Goal: Navigation & Orientation: Find specific page/section

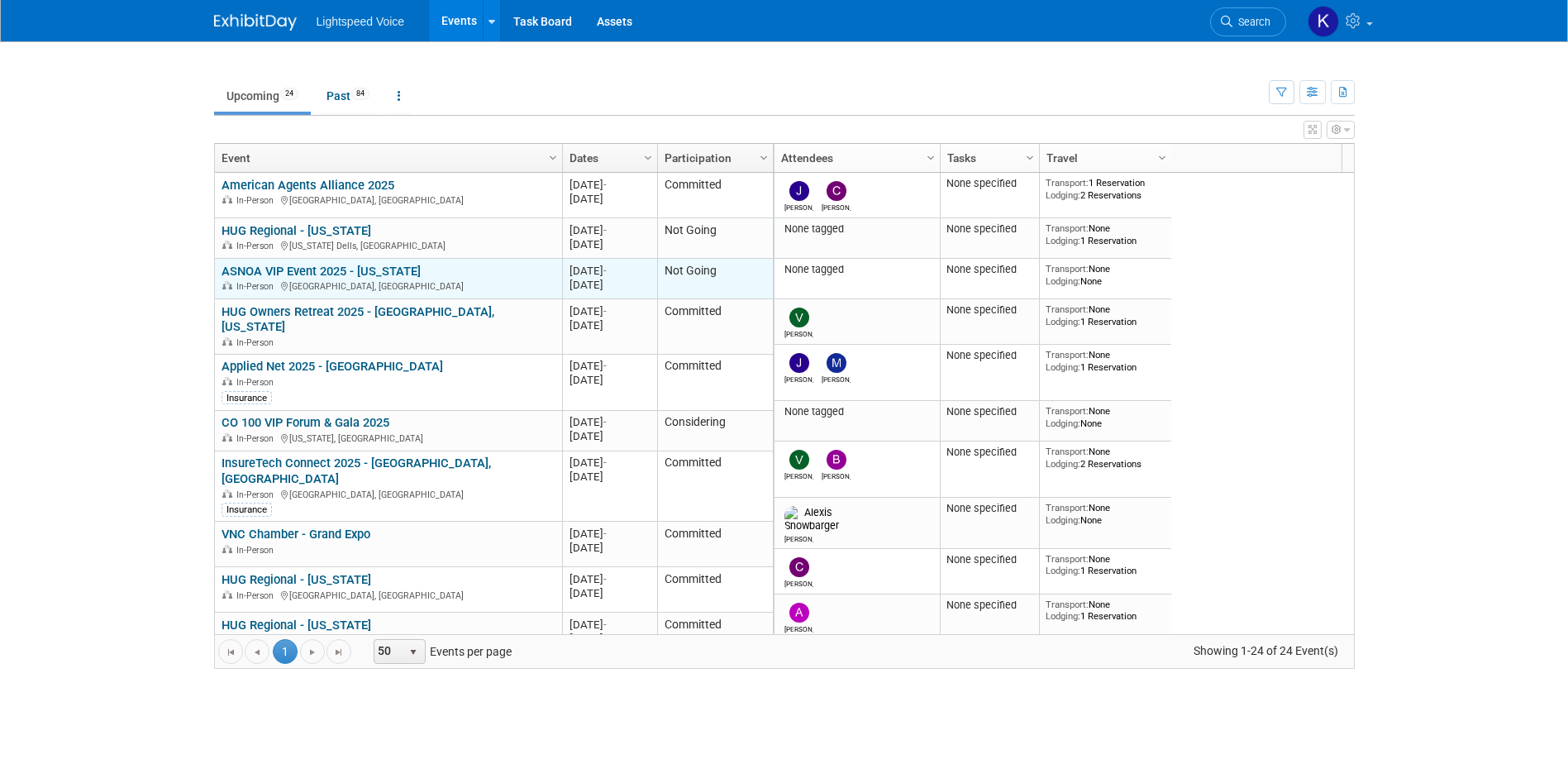
drag, startPoint x: 595, startPoint y: 229, endPoint x: 604, endPoint y: 283, distance: 54.7
click at [604, 283] on tbody "American Agents Alliance 2025 American Agents Alliance 2025 In-Person Palm Dese…" at bounding box center [493, 729] width 558 height 1112
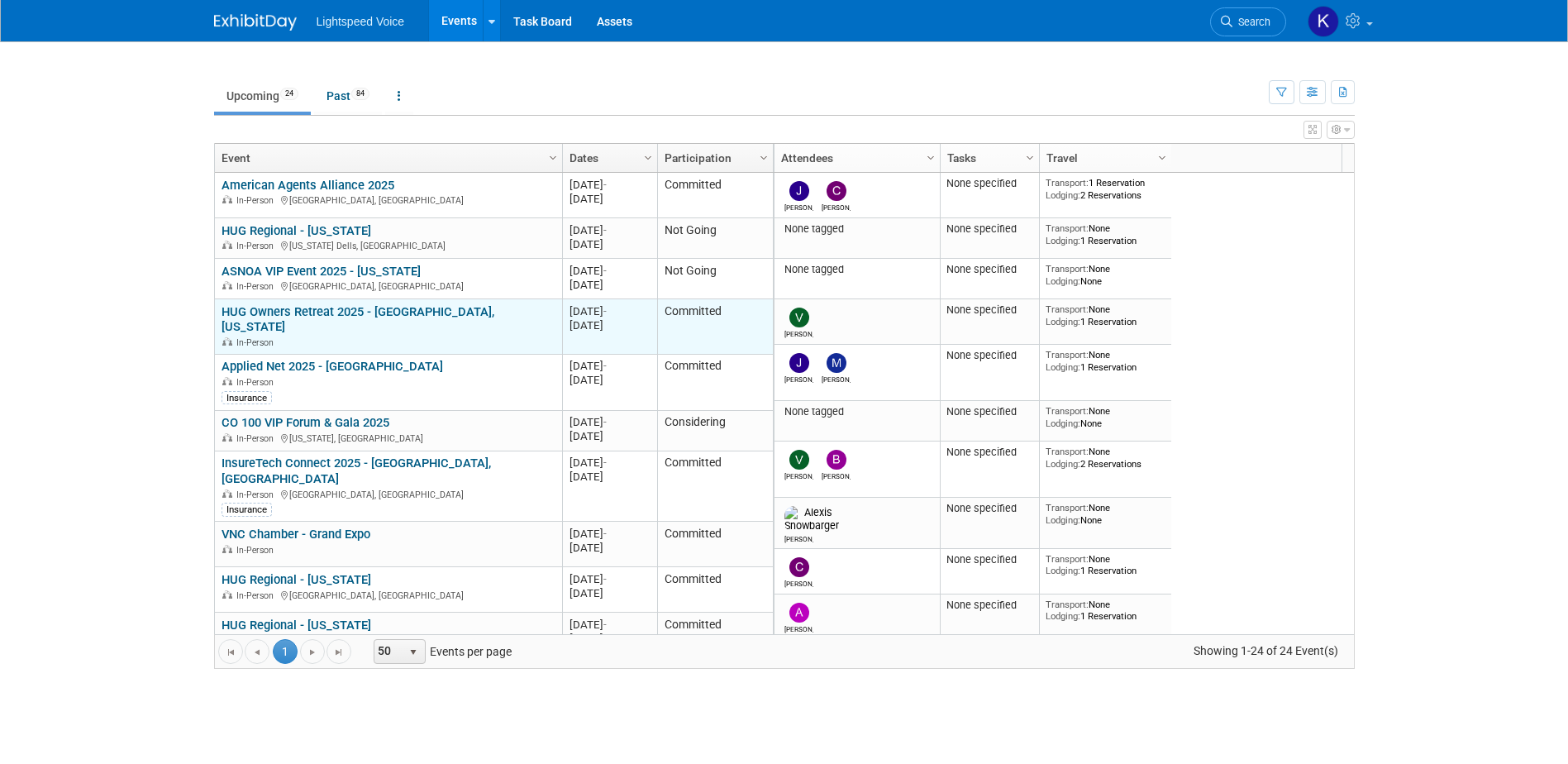
drag, startPoint x: 604, startPoint y: 283, endPoint x: 604, endPoint y: 328, distance: 45.0
click at [604, 328] on div "[DATE]" at bounding box center [610, 325] width 80 height 14
drag, startPoint x: 570, startPoint y: 309, endPoint x: 625, endPoint y: 329, distance: 58.5
click at [625, 329] on div "20251002 Oct 2, 2025 - Oct 4, 2025" at bounding box center [610, 317] width 80 height 28
click at [630, 329] on div "[DATE]" at bounding box center [610, 325] width 80 height 14
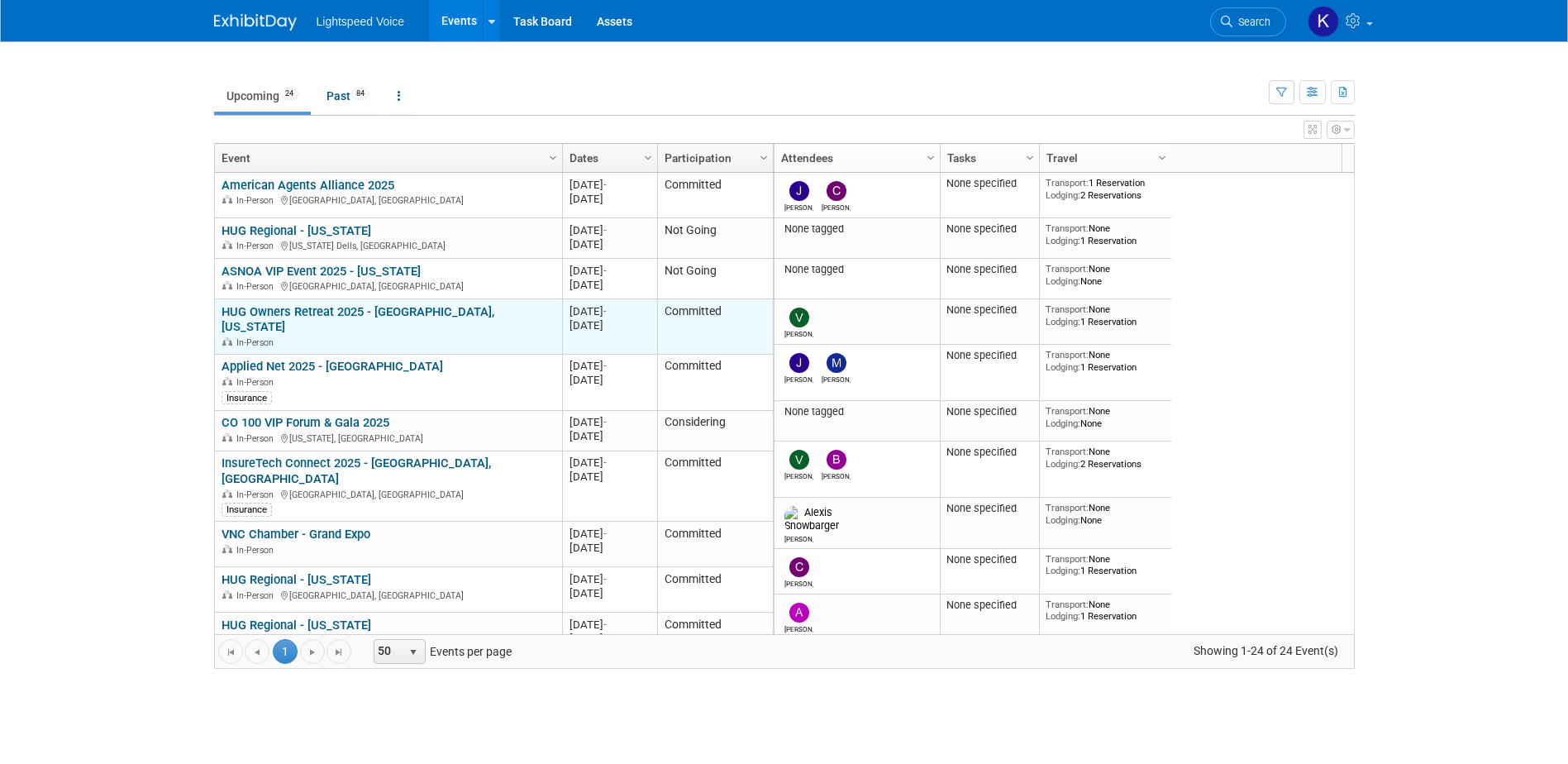
click at [407, 313] on link "HUG Owners Retreat 2025 - [GEOGRAPHIC_DATA], [US_STATE]" at bounding box center [357, 319] width 273 height 31
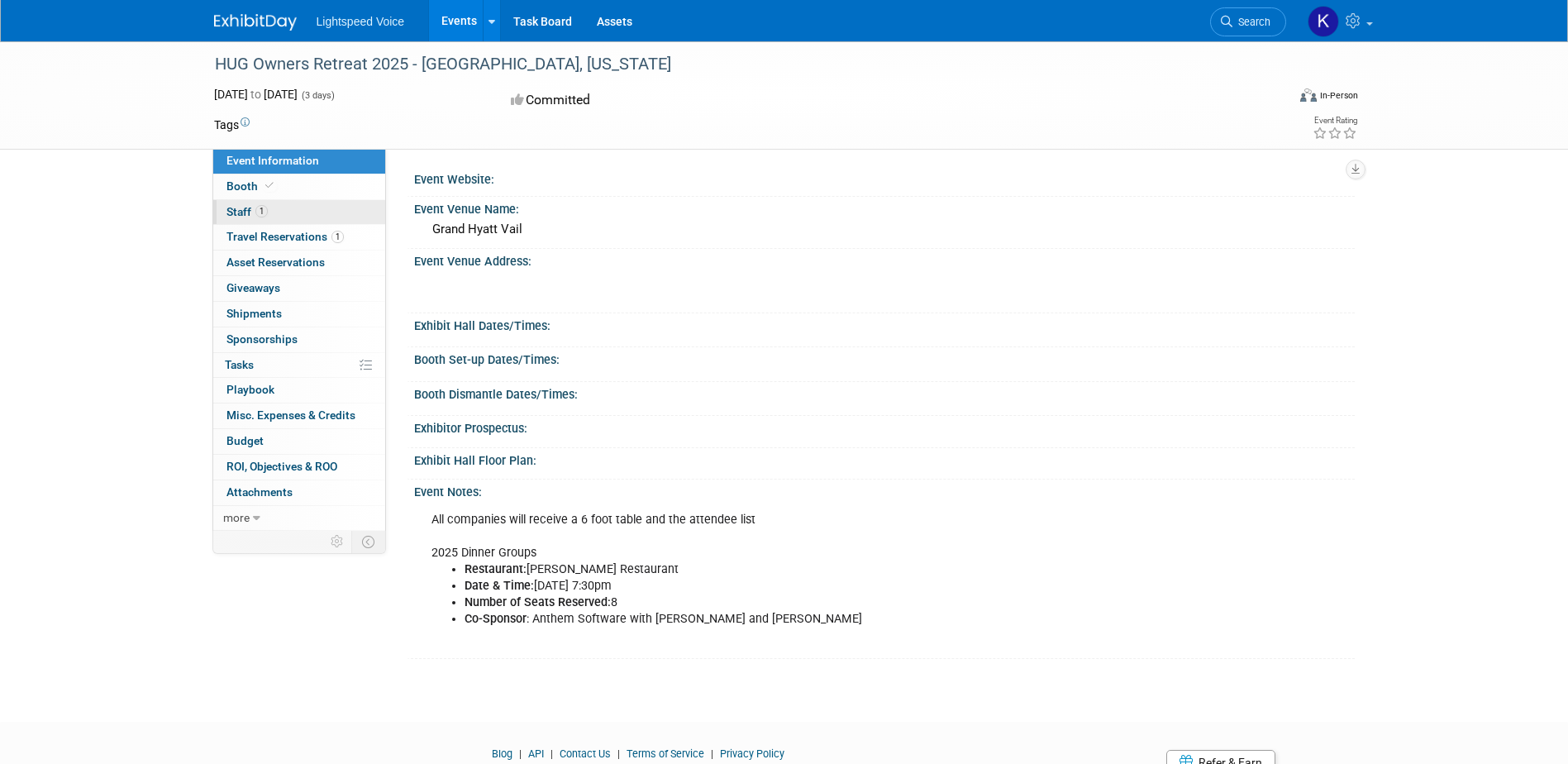
click at [237, 210] on span "Staff 1" at bounding box center [247, 212] width 42 height 14
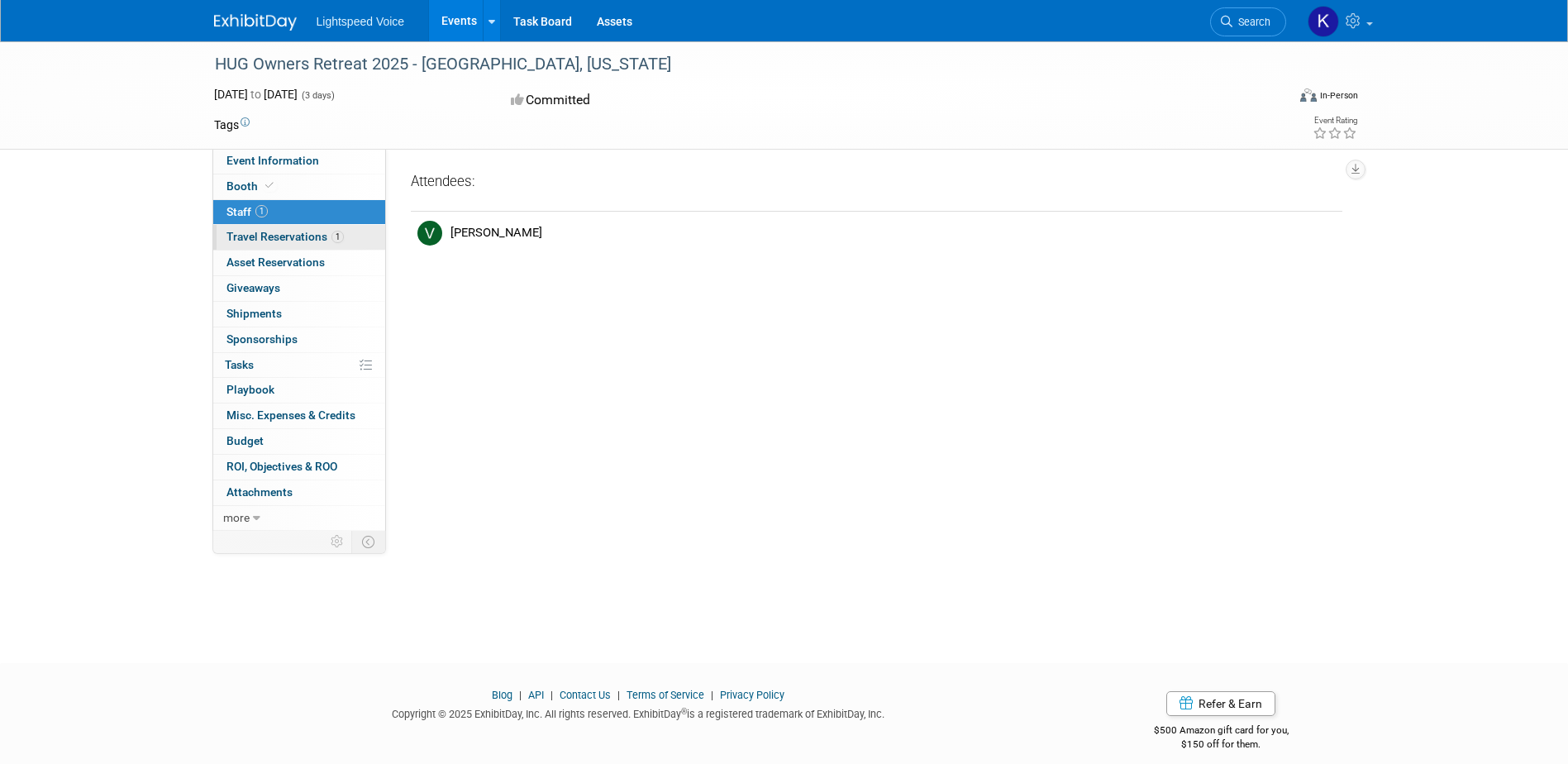
click at [244, 237] on span "Travel Reservations 1" at bounding box center [285, 237] width 117 height 14
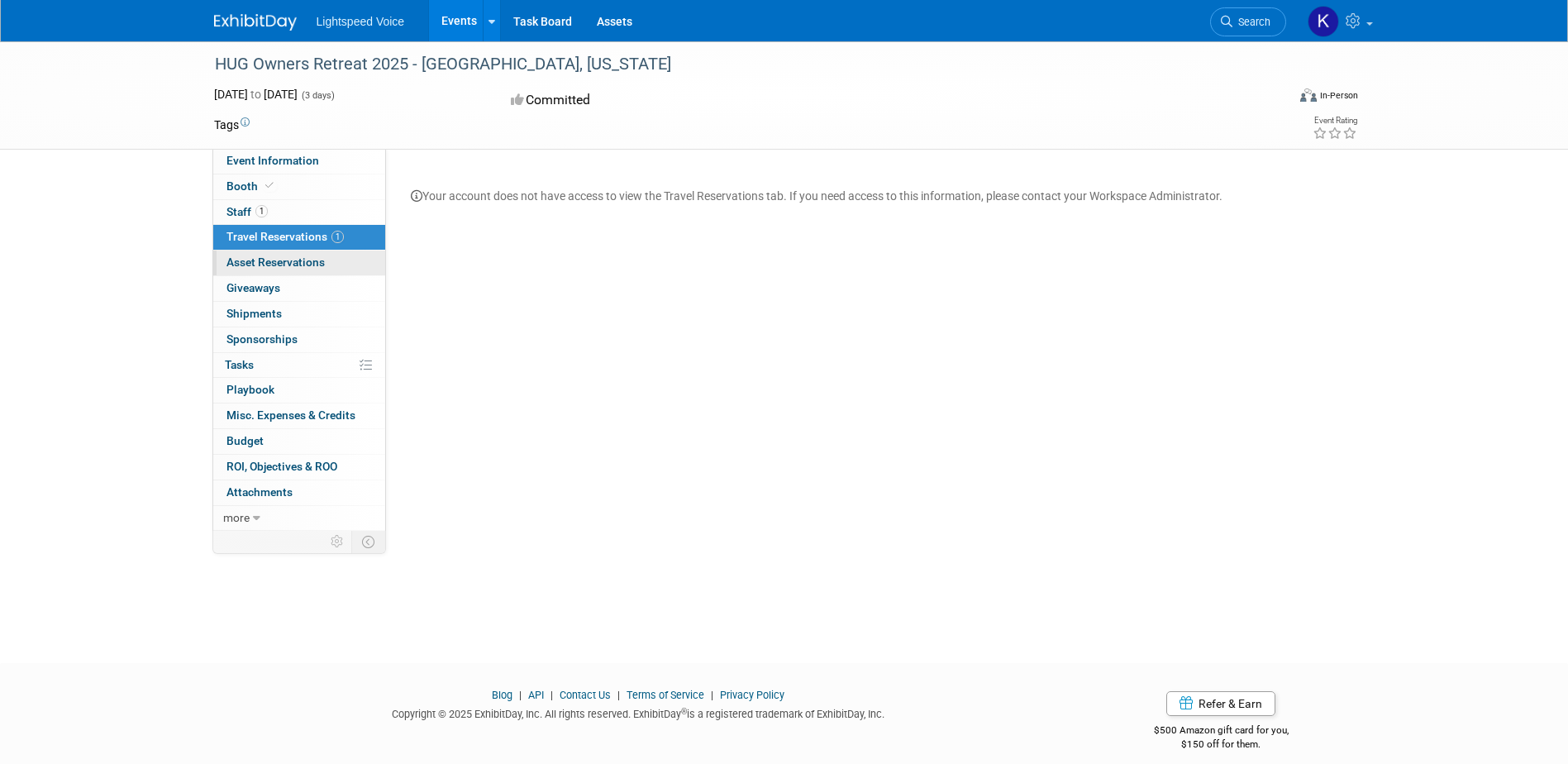
click at [258, 261] on span "Asset Reservations 0" at bounding box center [276, 262] width 98 height 14
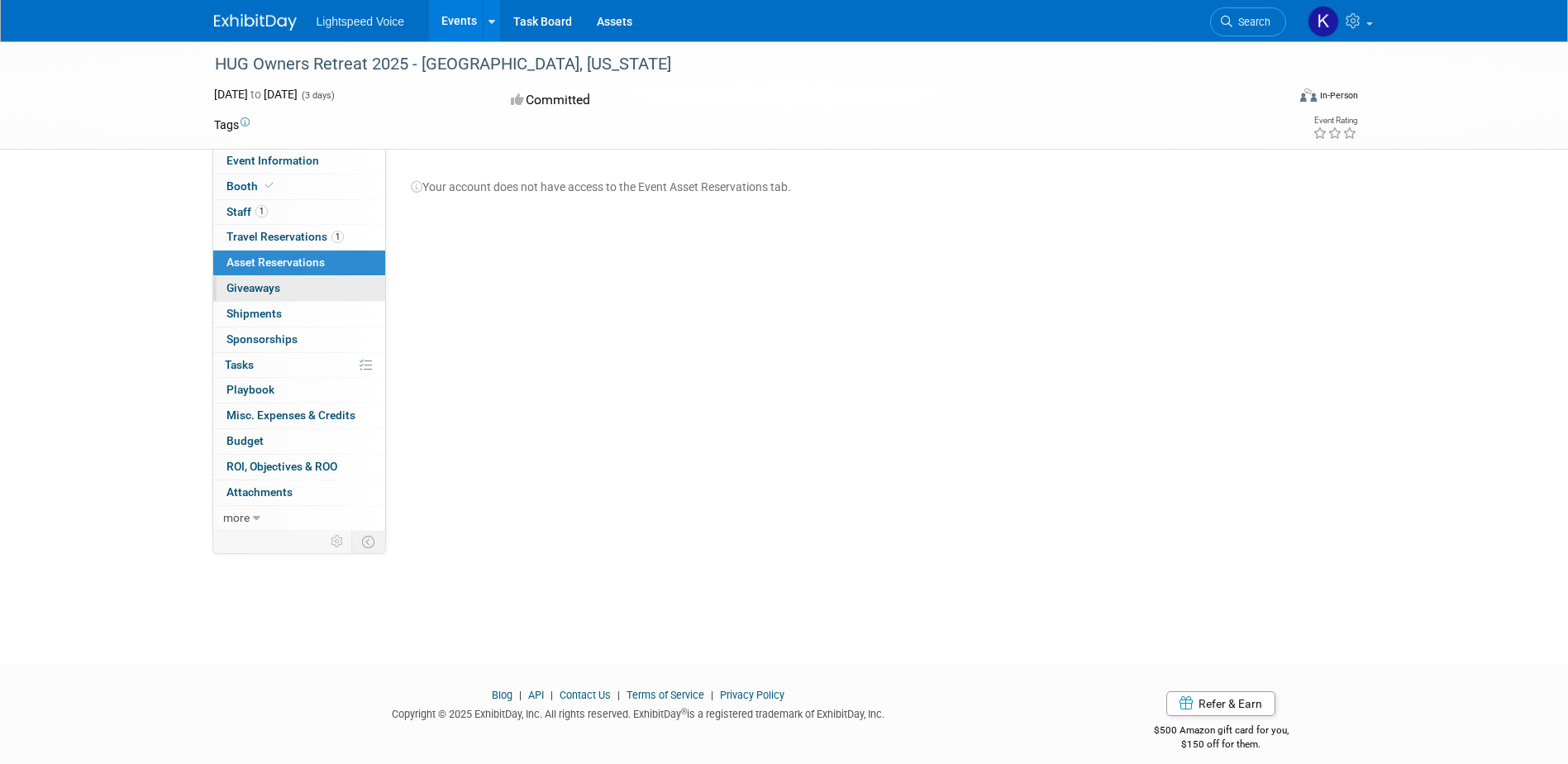
click at [256, 289] on span "Giveaways 0" at bounding box center [253, 288] width 53 height 14
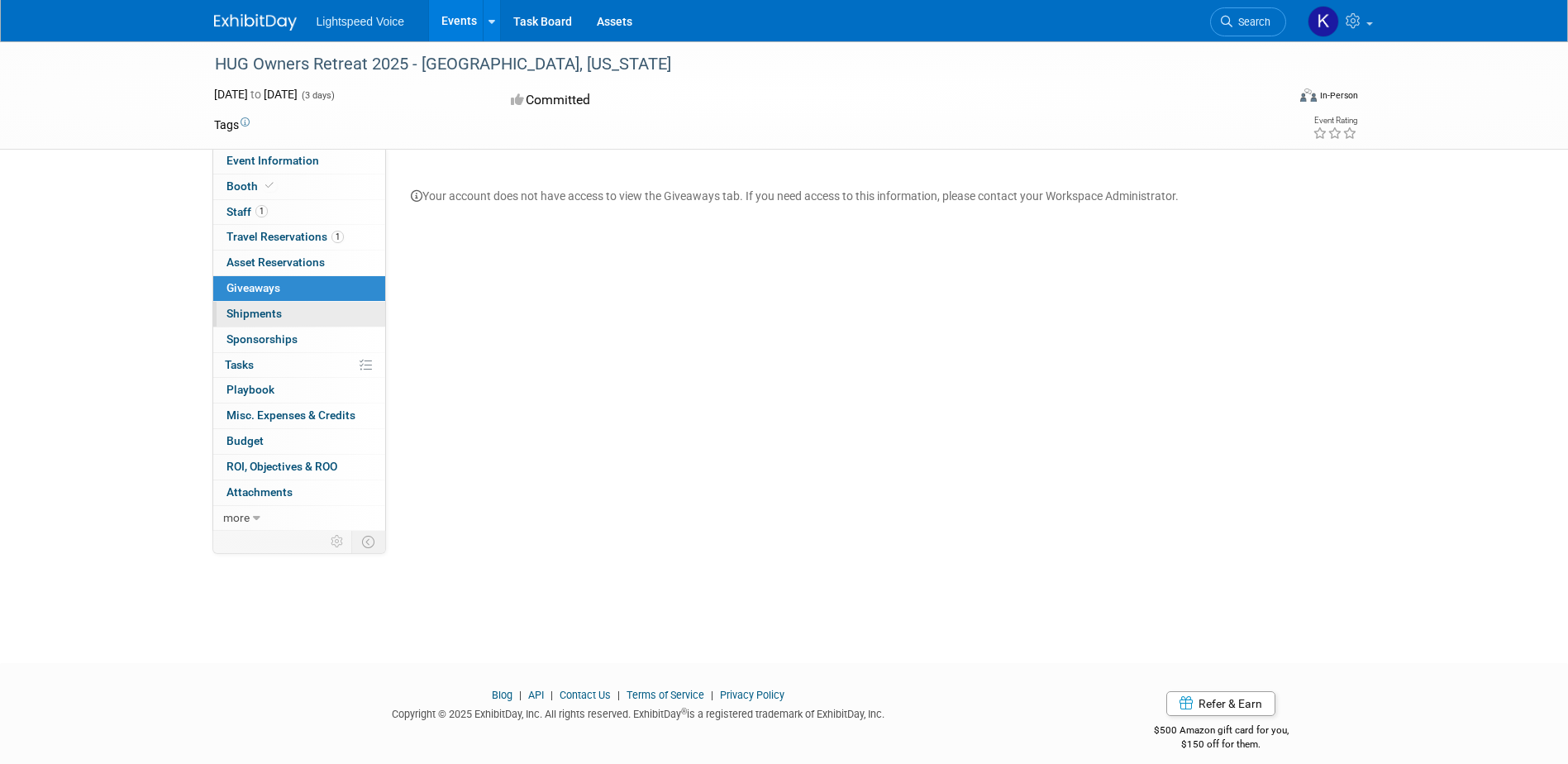
click at [257, 317] on span "Shipments 0" at bounding box center [254, 313] width 55 height 14
click at [258, 339] on span "Sponsorships 0" at bounding box center [262, 339] width 71 height 14
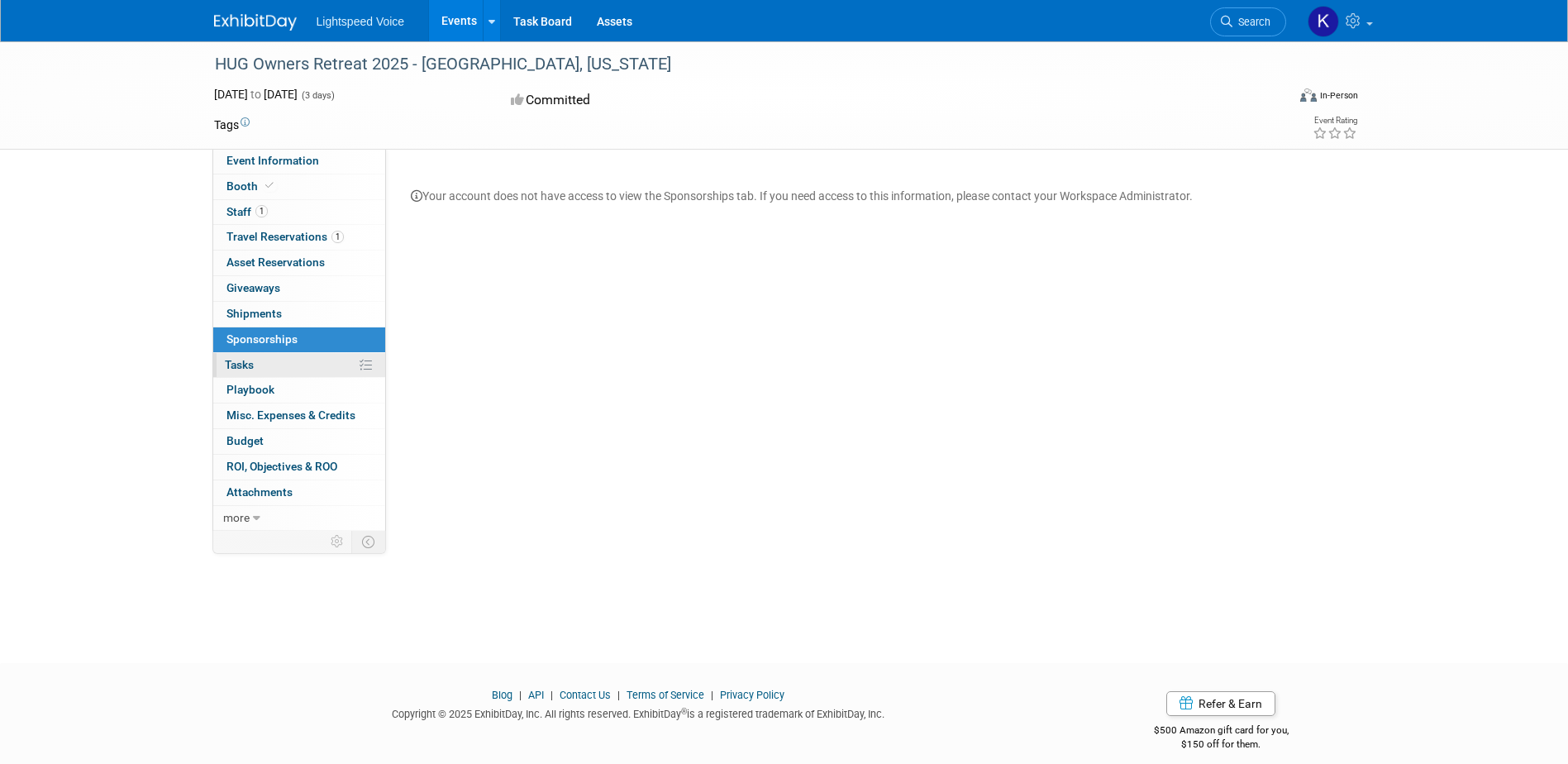
click at [256, 361] on link "0% Tasks 0%" at bounding box center [299, 365] width 172 height 25
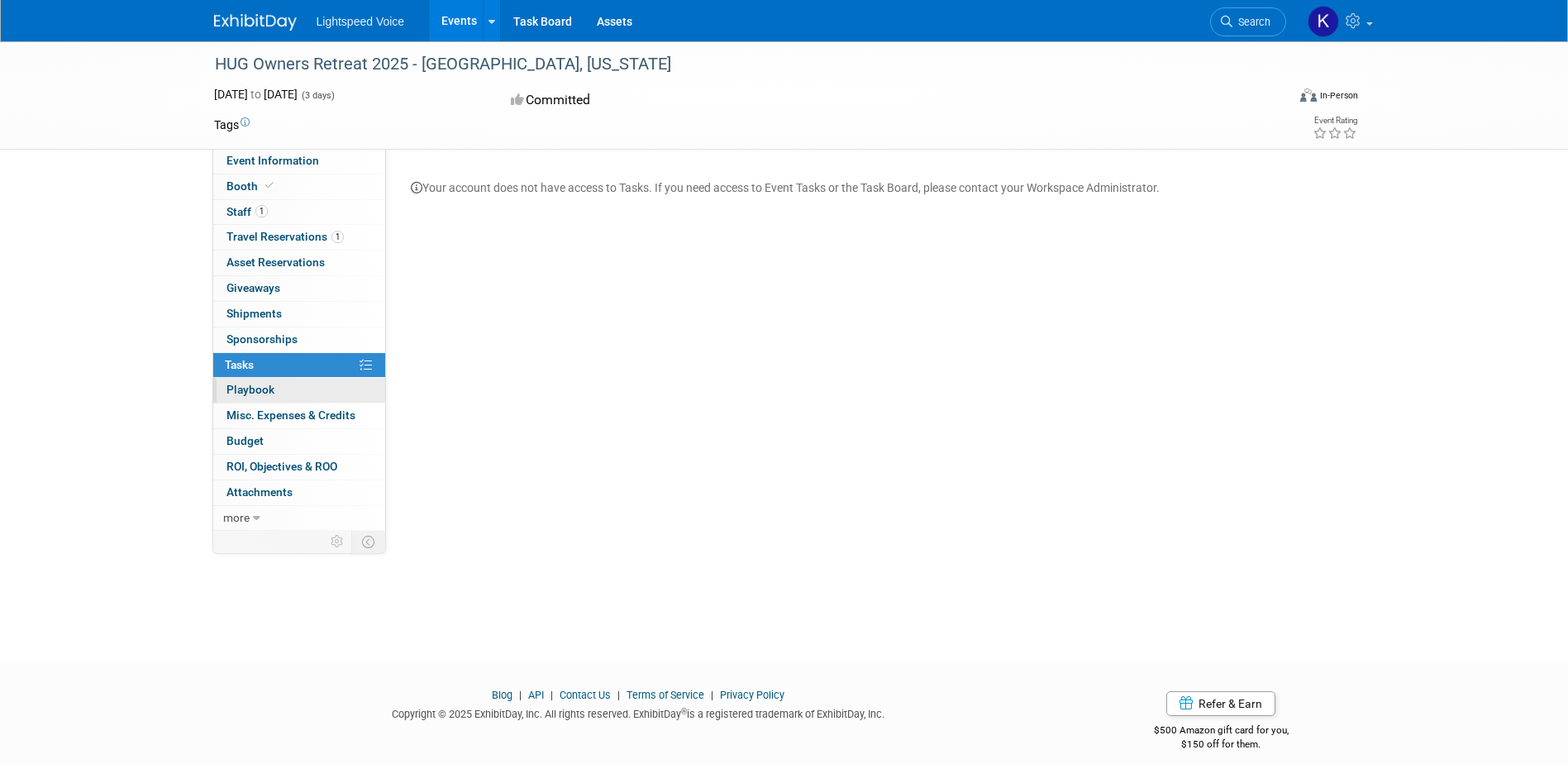
click at [255, 386] on span "Playbook 0" at bounding box center [250, 390] width 48 height 14
click at [260, 411] on span "Misc. Expenses & Credits 0" at bounding box center [291, 415] width 129 height 14
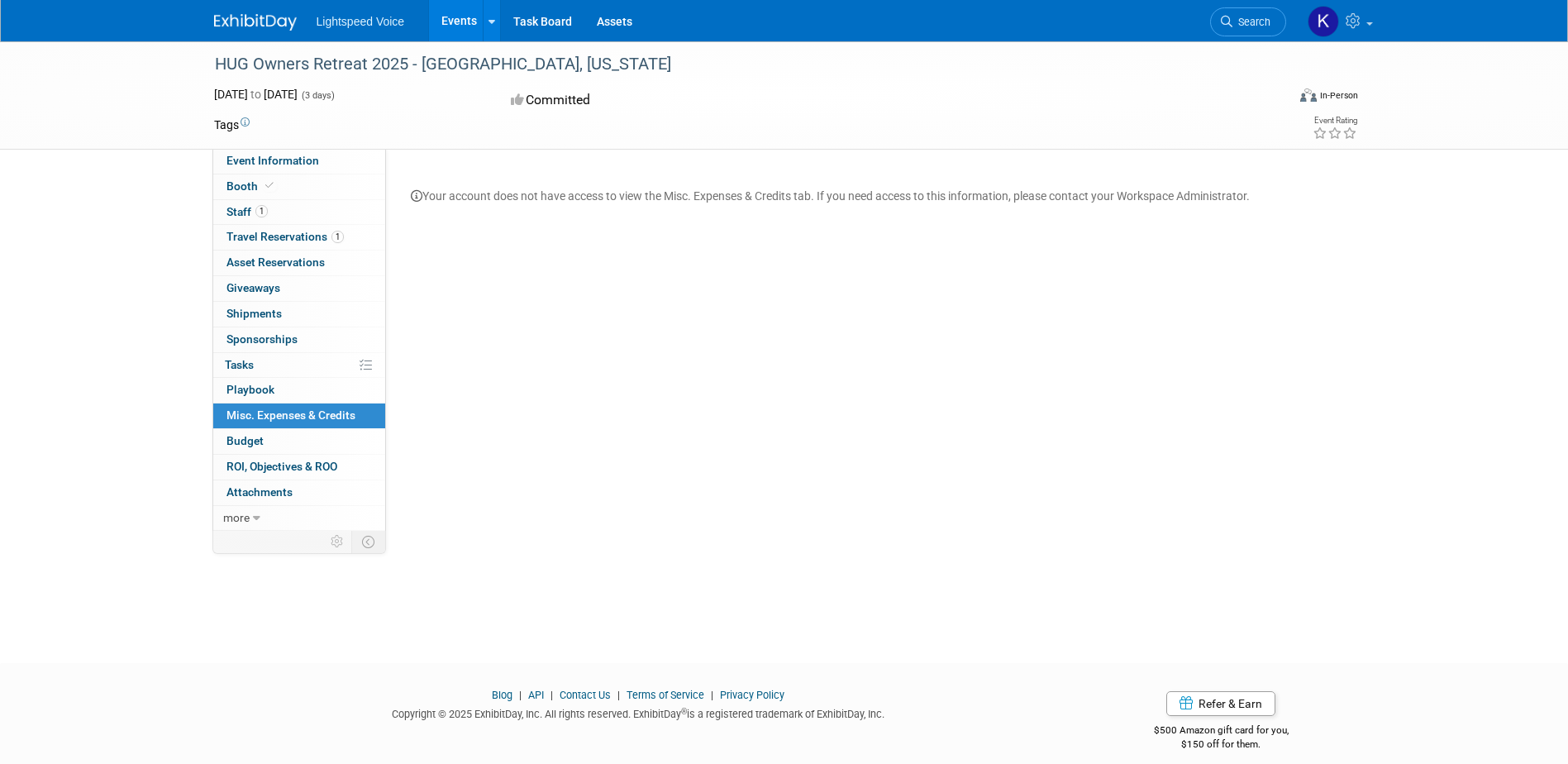
click at [265, 441] on link "Budget" at bounding box center [299, 441] width 172 height 25
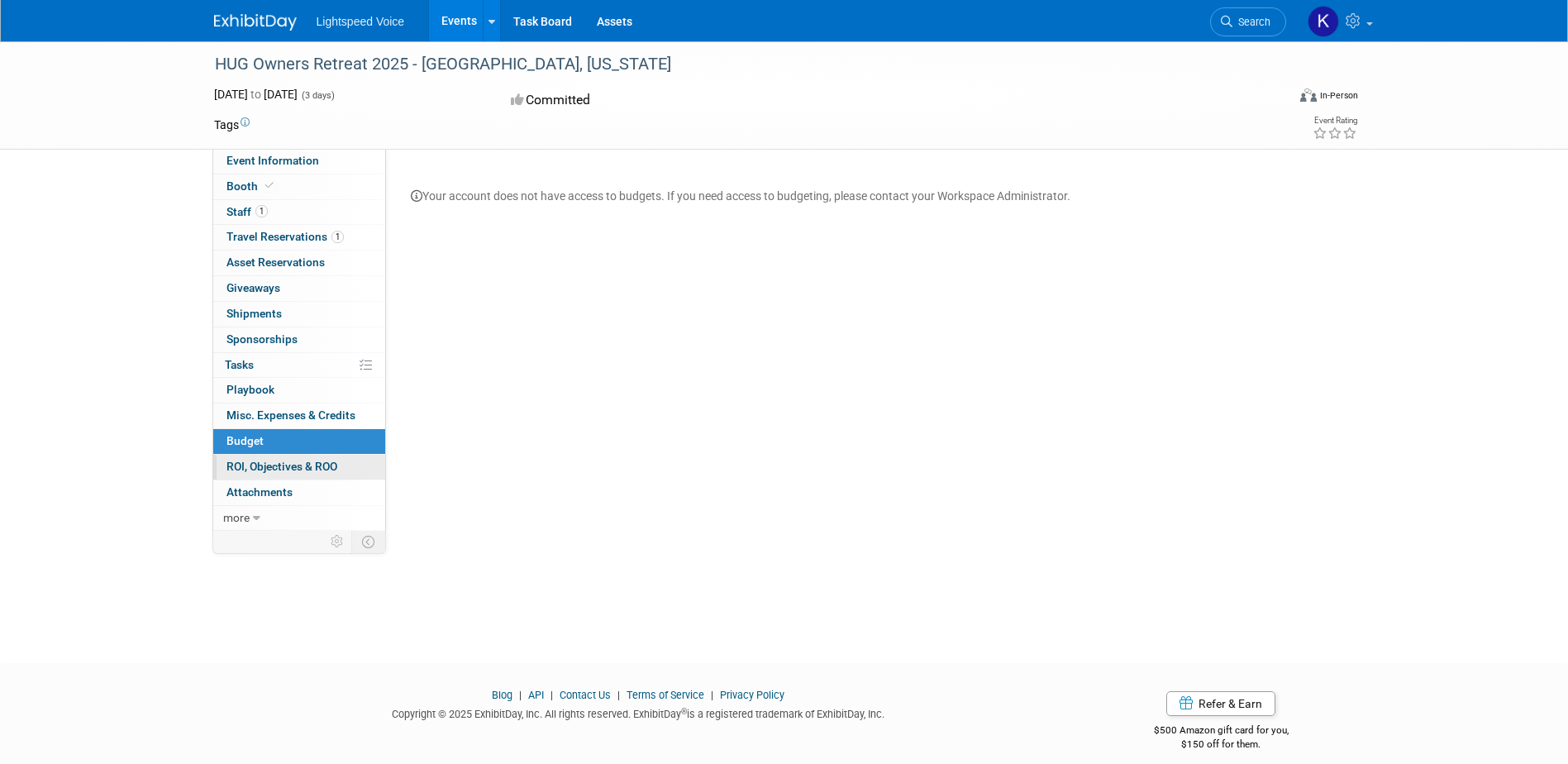
click at [264, 463] on span "ROI, Objectives & ROO 0" at bounding box center [282, 466] width 110 height 14
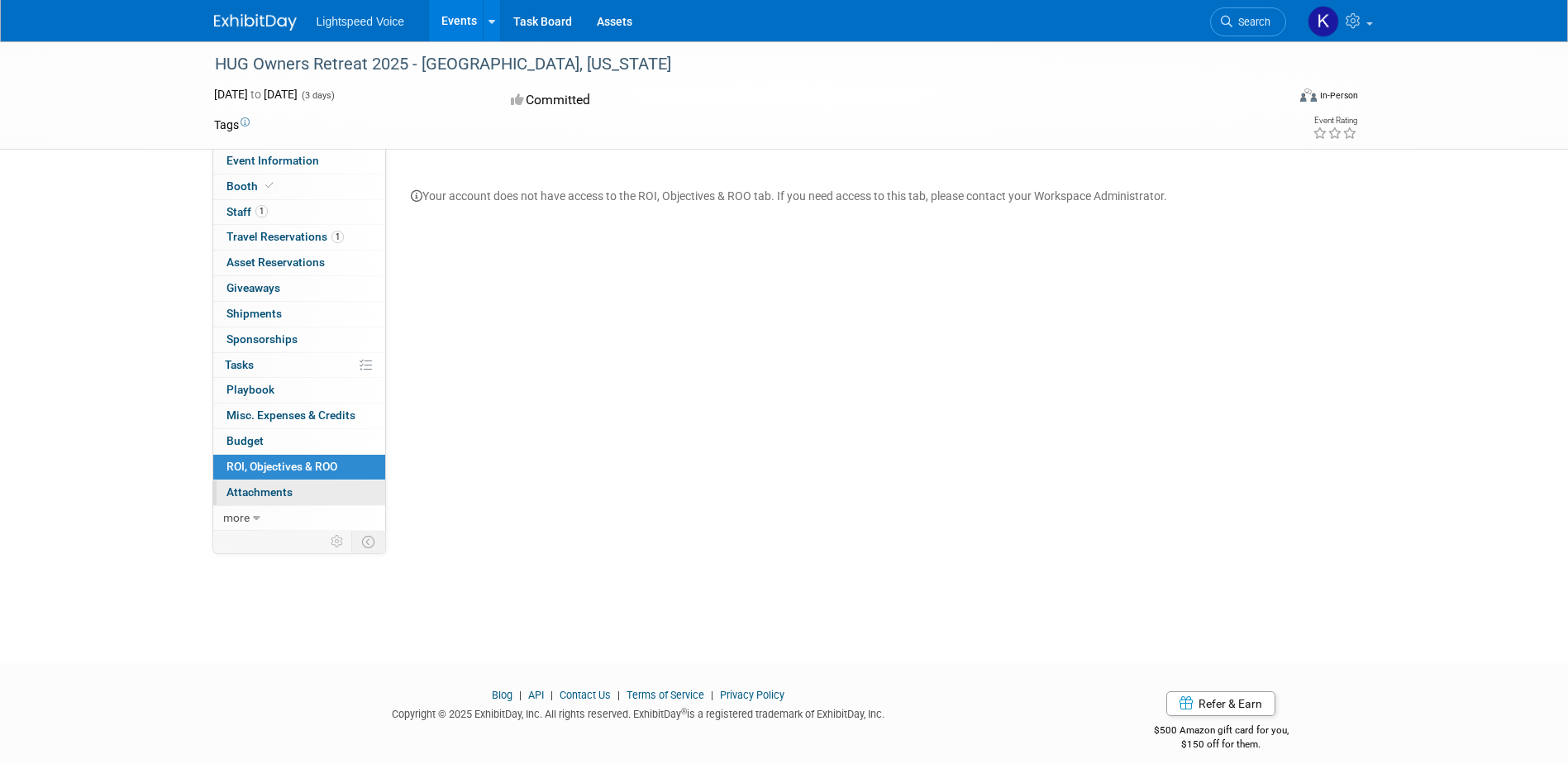
click at [264, 491] on span "Attachments 0" at bounding box center [260, 492] width 66 height 14
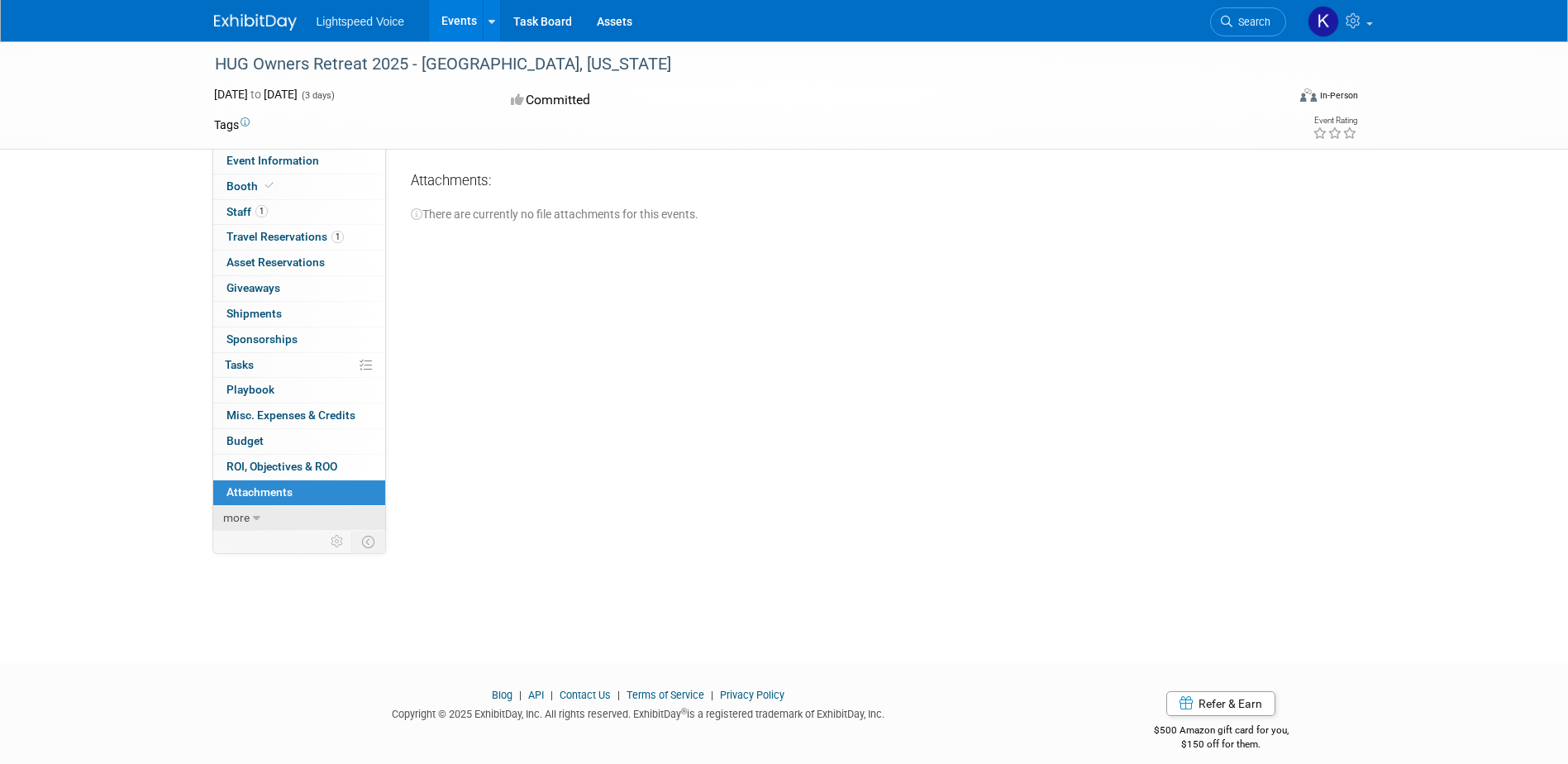
click at [253, 517] on icon at bounding box center [256, 519] width 8 height 12
click at [274, 166] on span "Event Information" at bounding box center [273, 160] width 93 height 14
